Goal: Check status: Check status

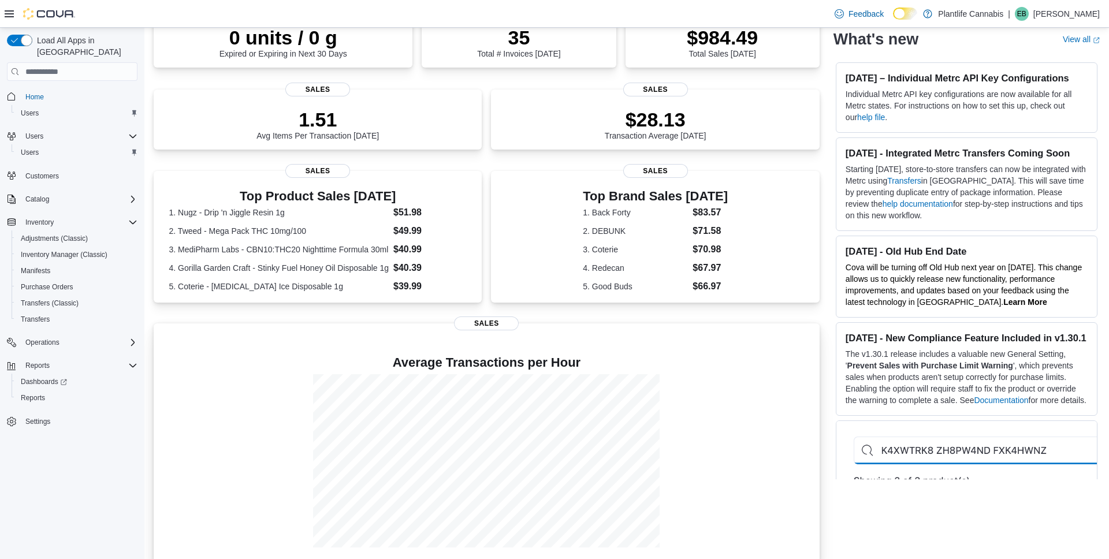
scroll to position [120, 0]
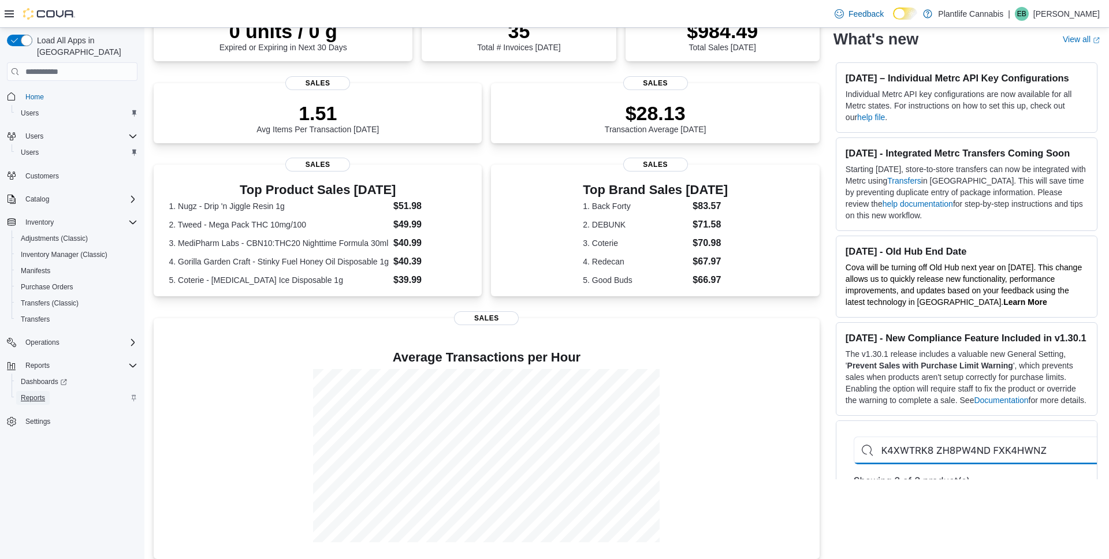
click at [35, 393] on span "Reports" at bounding box center [33, 397] width 24 height 9
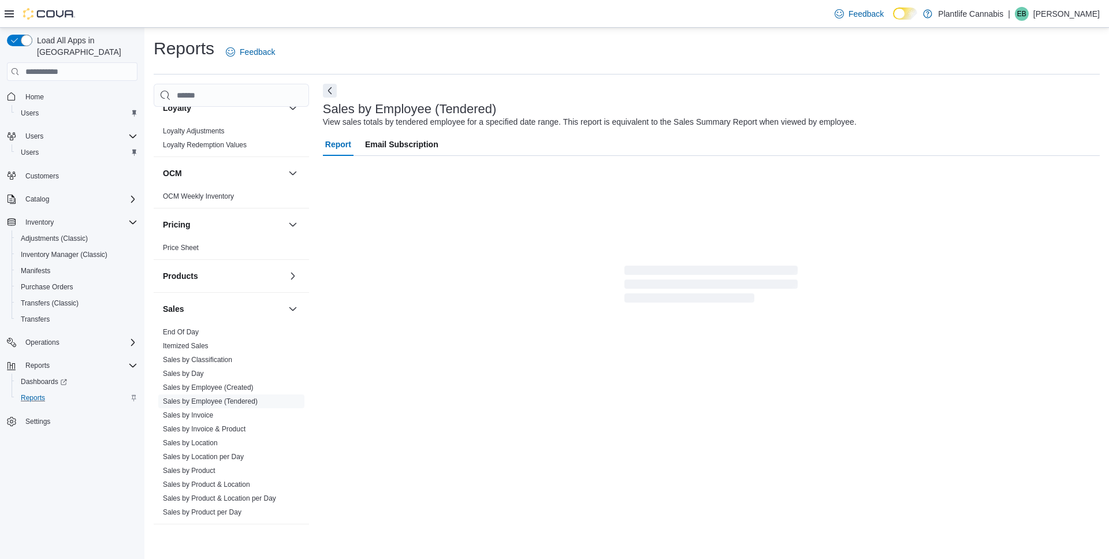
scroll to position [485, 0]
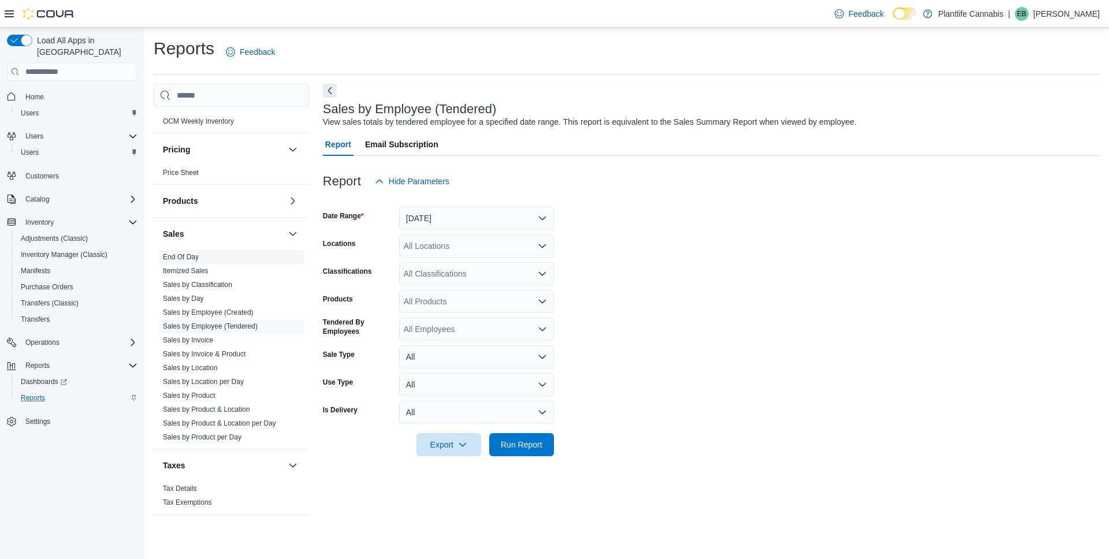
click at [207, 262] on span "End Of Day" at bounding box center [231, 257] width 146 height 14
click at [205, 257] on span "End Of Day" at bounding box center [231, 257] width 146 height 14
click at [176, 255] on link "End Of Day" at bounding box center [181, 257] width 36 height 8
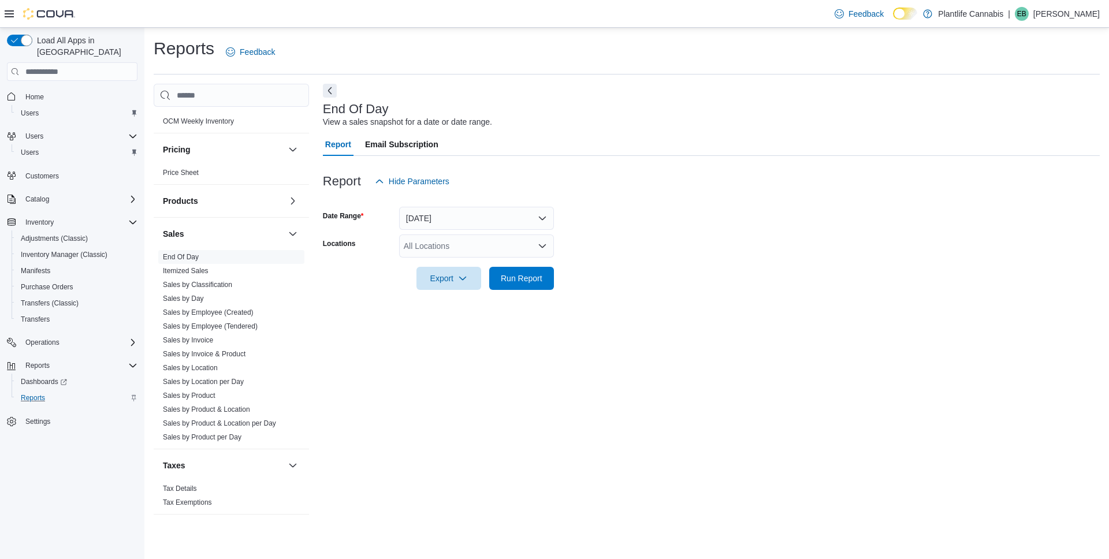
click at [441, 246] on div "All Locations" at bounding box center [476, 246] width 155 height 23
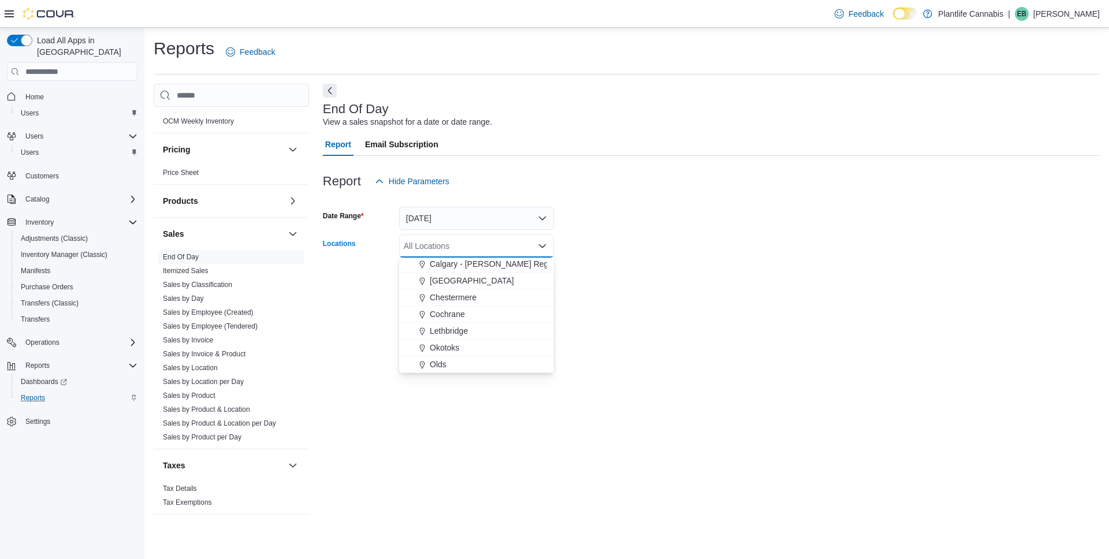
click at [471, 283] on span "[GEOGRAPHIC_DATA]" at bounding box center [472, 281] width 84 height 12
click at [669, 287] on form "Date Range [DATE] Locations [GEOGRAPHIC_DATA] - [GEOGRAPHIC_DATA] Combo box. Se…" at bounding box center [711, 241] width 777 height 97
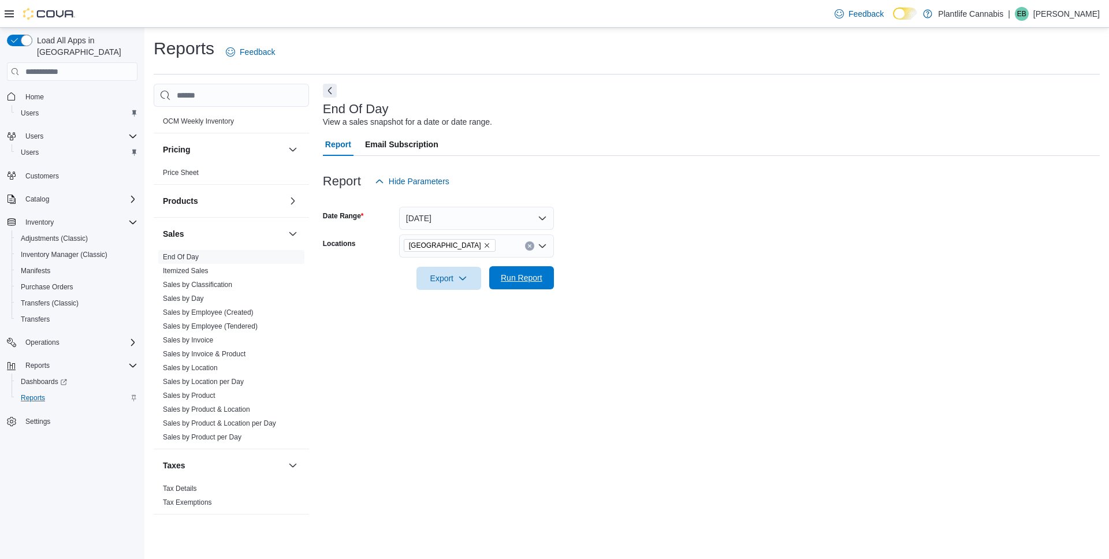
click at [510, 273] on button "Run Report" at bounding box center [521, 277] width 65 height 23
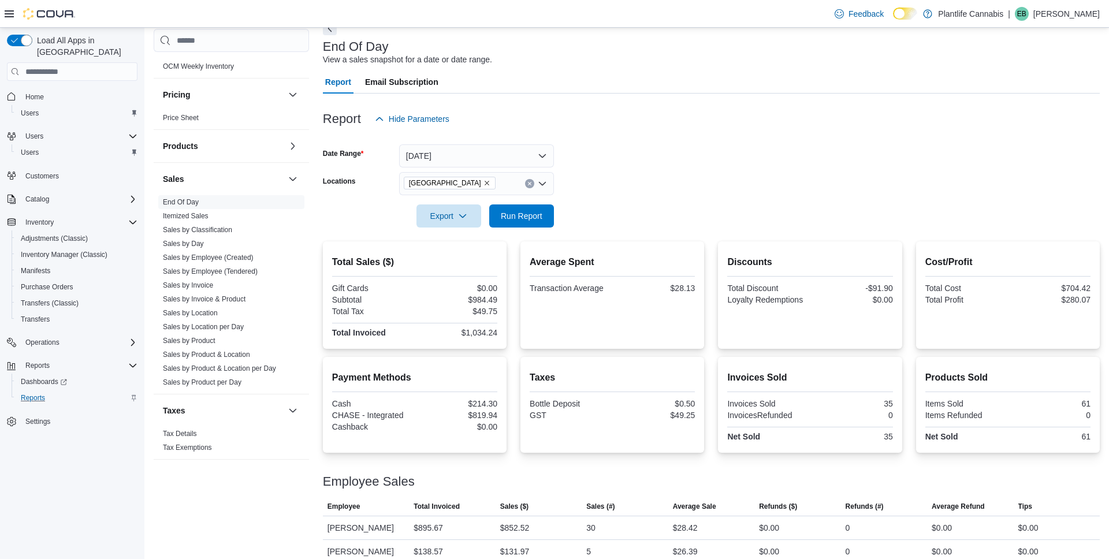
scroll to position [76, 0]
